Goal: Task Accomplishment & Management: Use online tool/utility

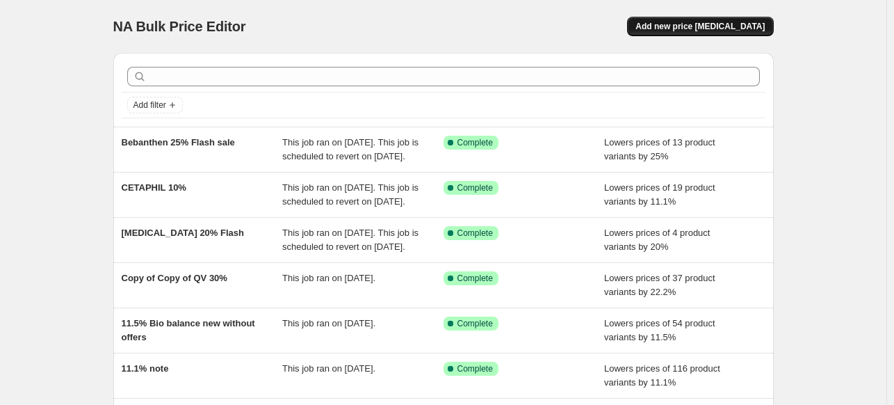
click at [690, 24] on span "Add new price [MEDICAL_DATA]" at bounding box center [700, 26] width 129 height 11
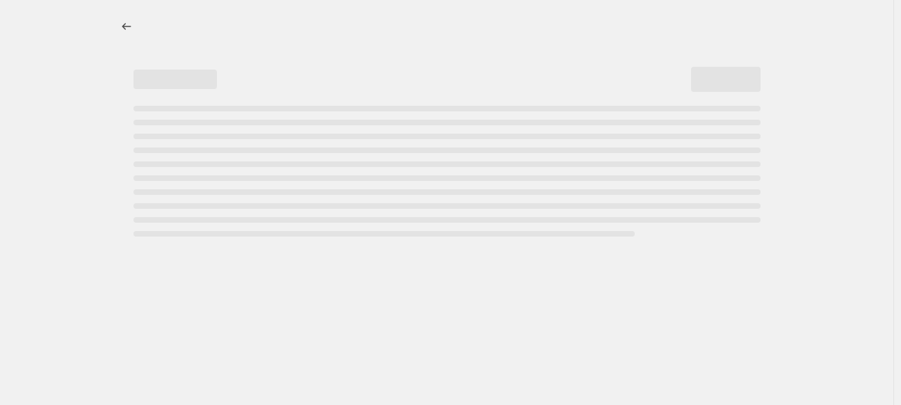
select select "percentage"
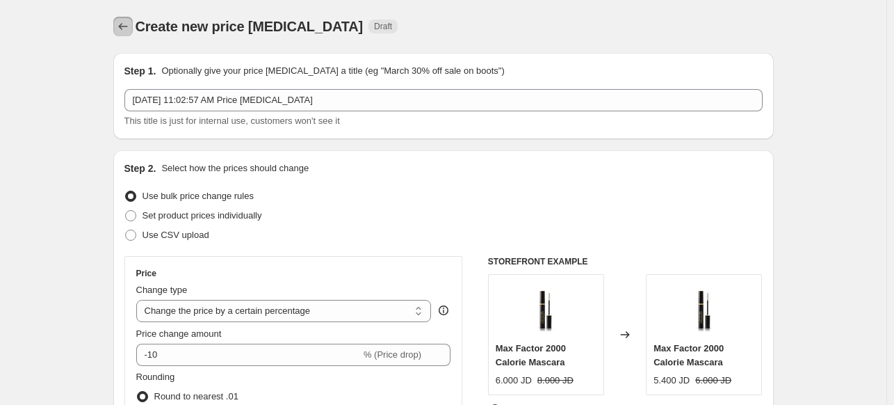
click at [129, 28] on icon "Price change jobs" at bounding box center [123, 26] width 14 height 14
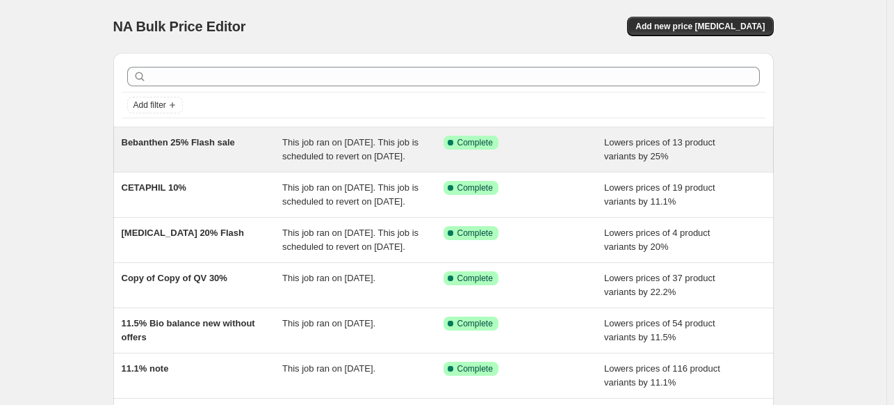
click at [246, 148] on div "Bebanthen 25% Flash sale" at bounding box center [202, 150] width 161 height 28
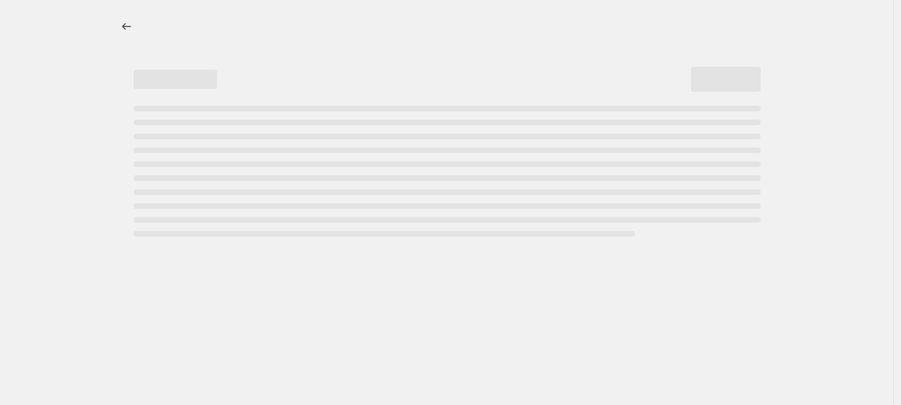
select select "percentage"
select select "collection"
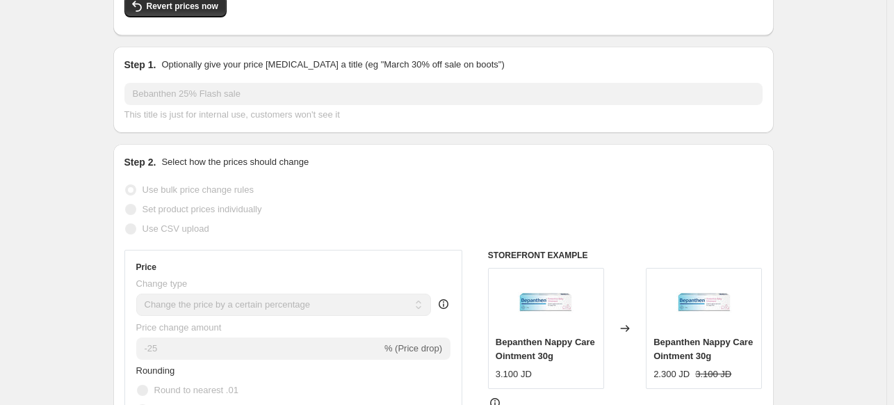
scroll to position [139, 0]
click at [174, 17] on button "Revert prices now" at bounding box center [175, 5] width 102 height 22
checkbox input "false"
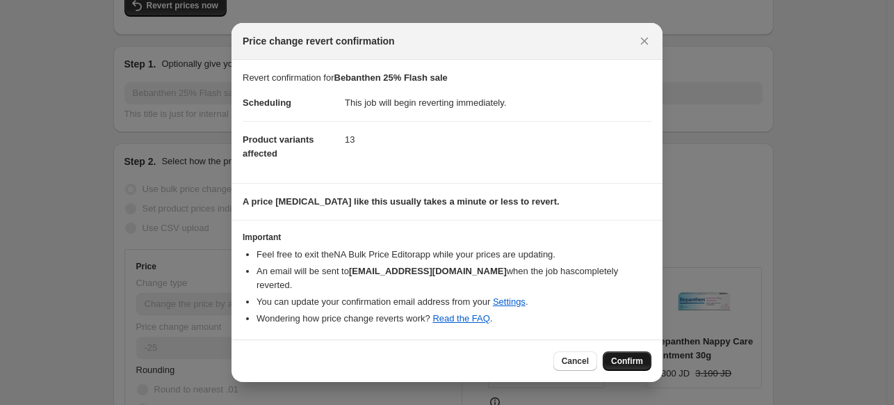
click at [631, 355] on span "Confirm" at bounding box center [627, 360] width 32 height 11
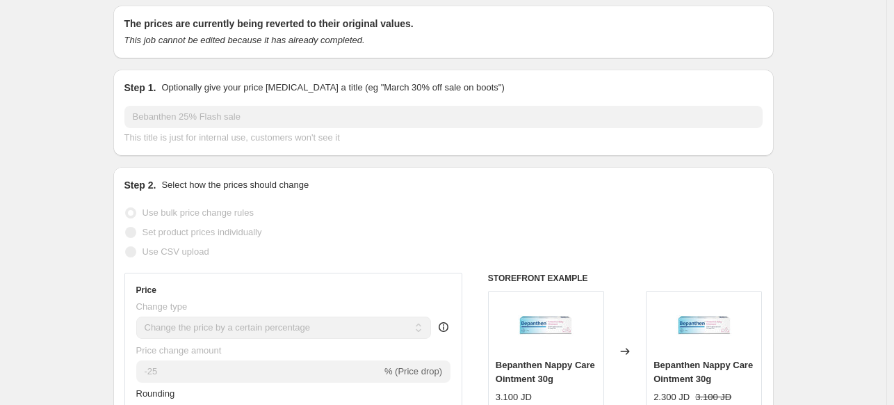
scroll to position [0, 0]
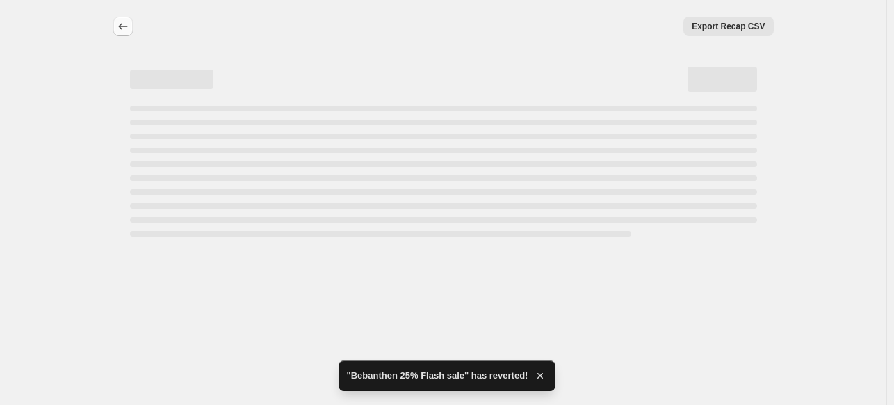
select select "percentage"
select select "collection"
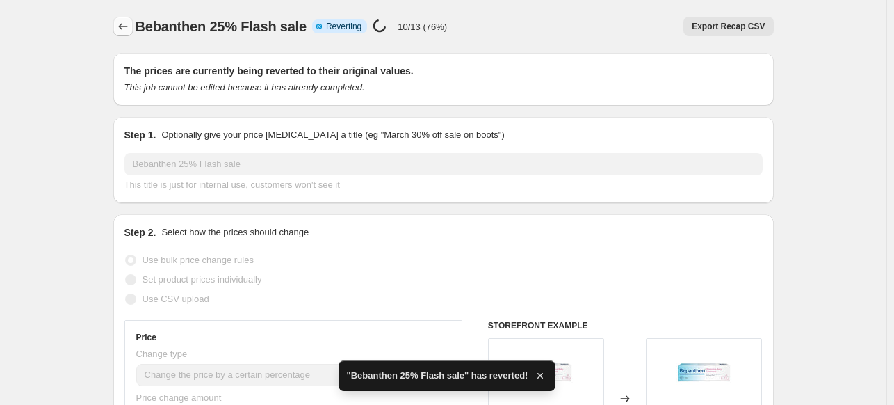
checkbox input "true"
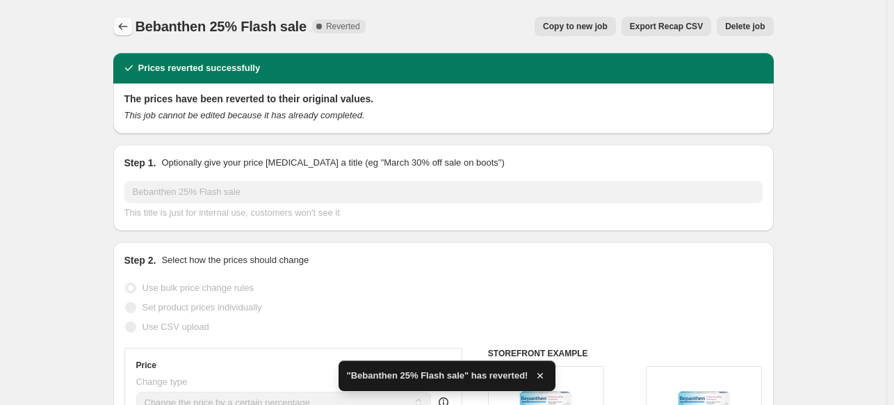
click at [125, 30] on icon "Price change jobs" at bounding box center [123, 26] width 14 height 14
